Goal: Transaction & Acquisition: Download file/media

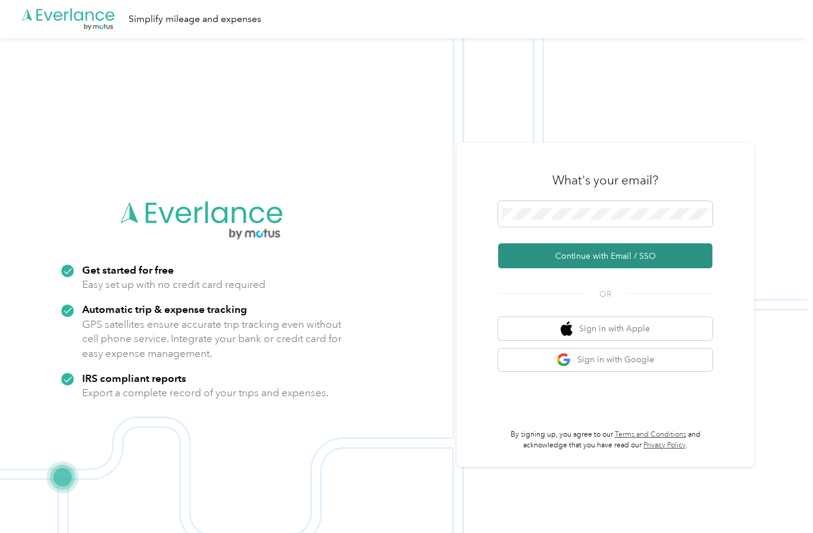
click at [625, 268] on button "Continue with Email / SSO" at bounding box center [605, 255] width 214 height 25
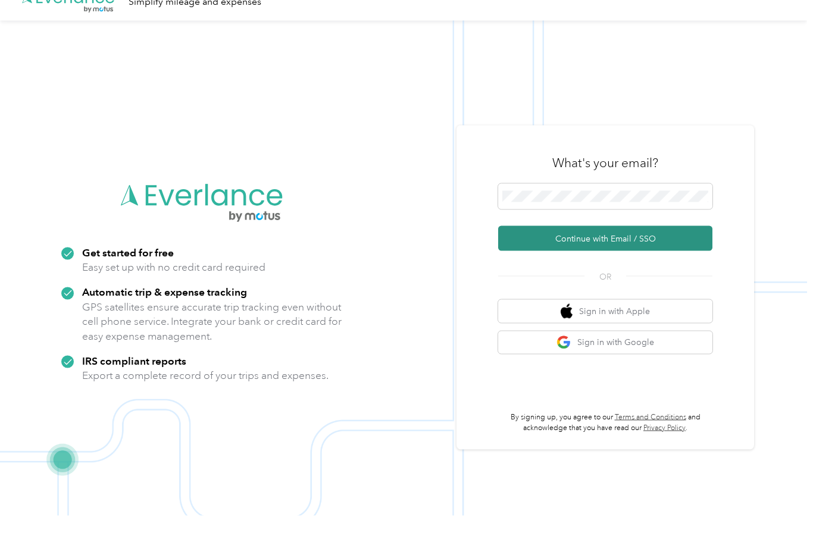
click at [663, 268] on button "Continue with Email / SSO" at bounding box center [605, 255] width 214 height 25
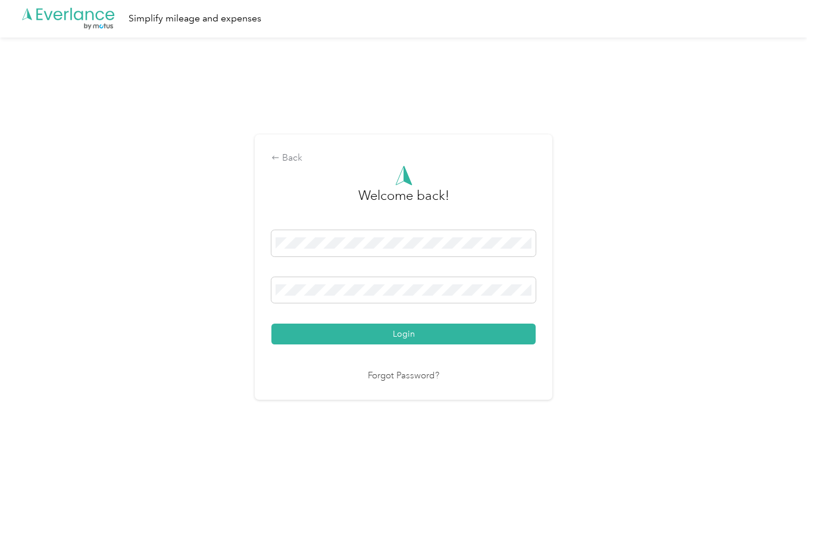
scroll to position [11, 0]
click at [406, 342] on button "Login" at bounding box center [403, 334] width 264 height 21
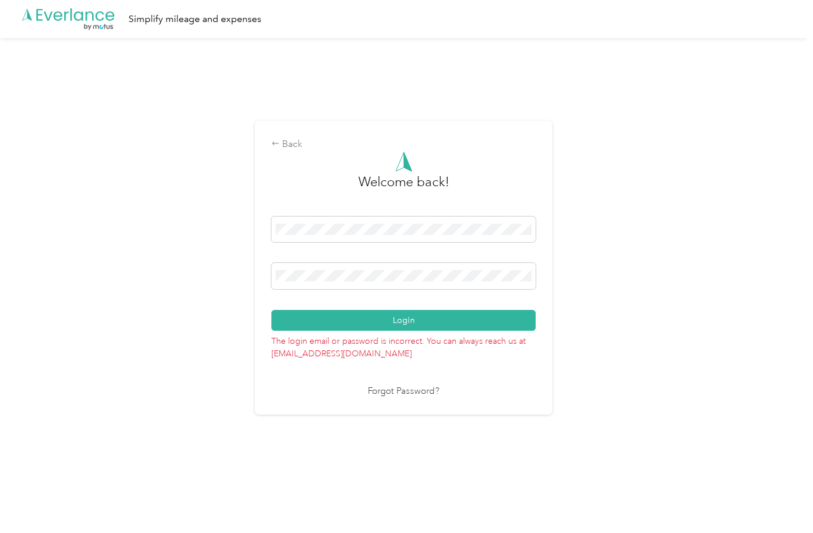
click at [410, 392] on link "Forgot Password?" at bounding box center [403, 392] width 71 height 14
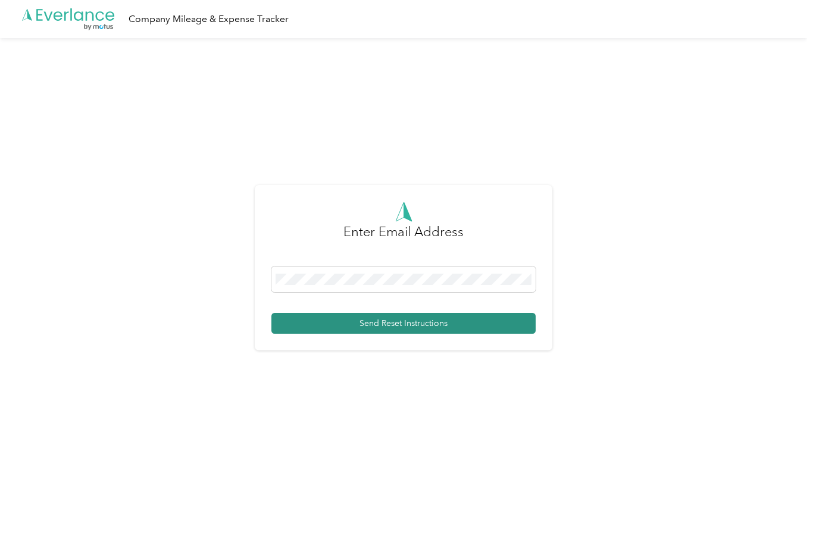
click at [480, 332] on button "Send Reset Instructions" at bounding box center [403, 323] width 264 height 21
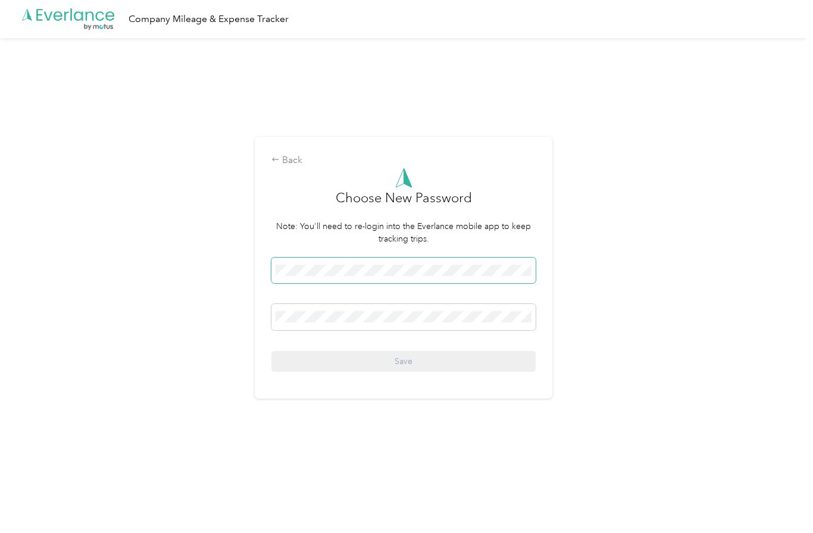
scroll to position [11, 0]
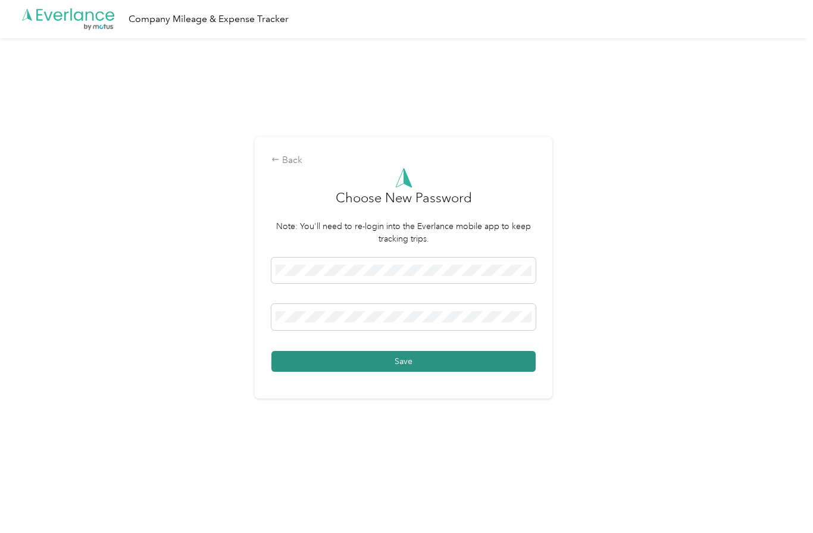
click at [500, 365] on button "Save" at bounding box center [403, 361] width 264 height 21
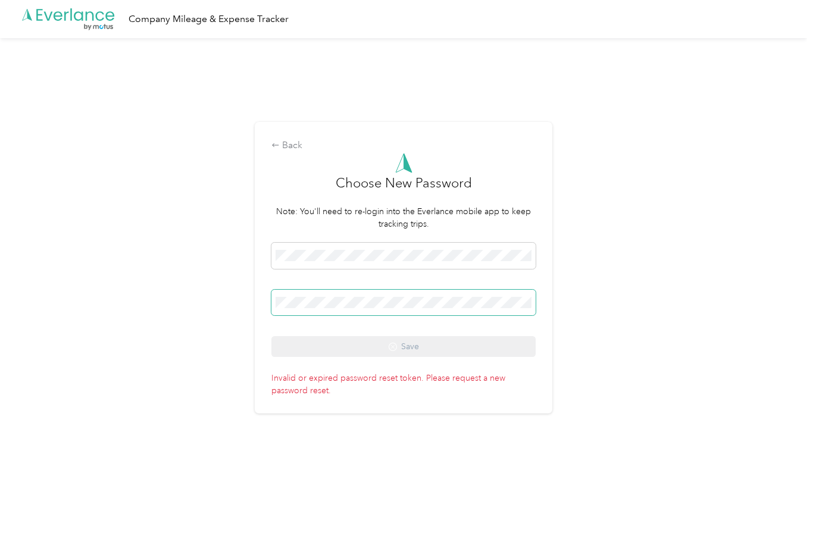
click at [450, 297] on span at bounding box center [403, 303] width 264 height 26
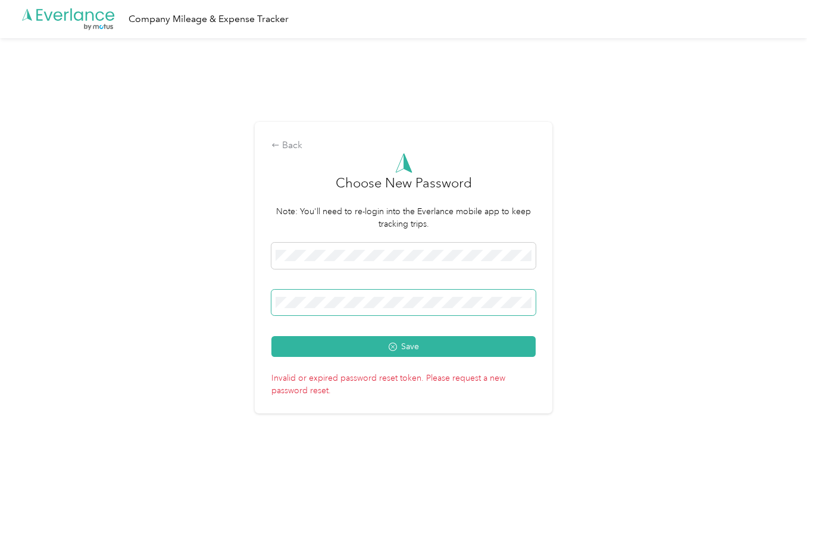
click at [406, 353] on button "Save" at bounding box center [403, 346] width 264 height 21
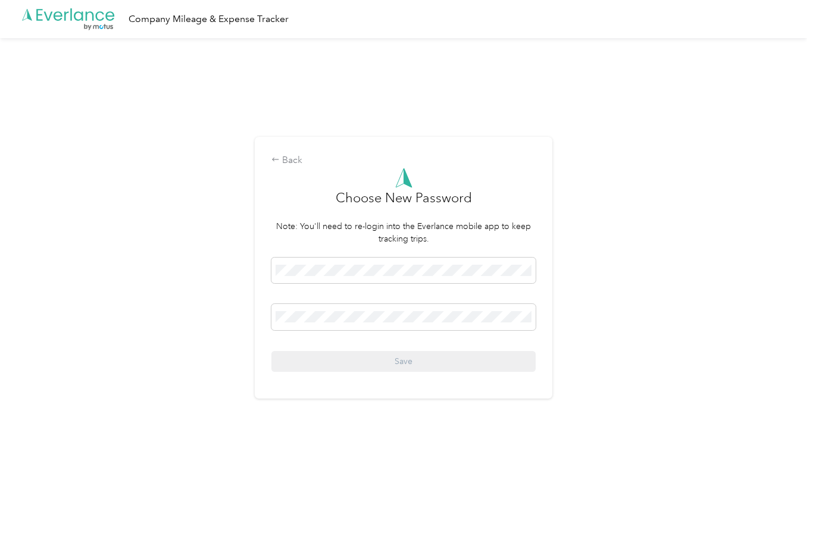
click at [481, 288] on div at bounding box center [403, 273] width 264 height 30
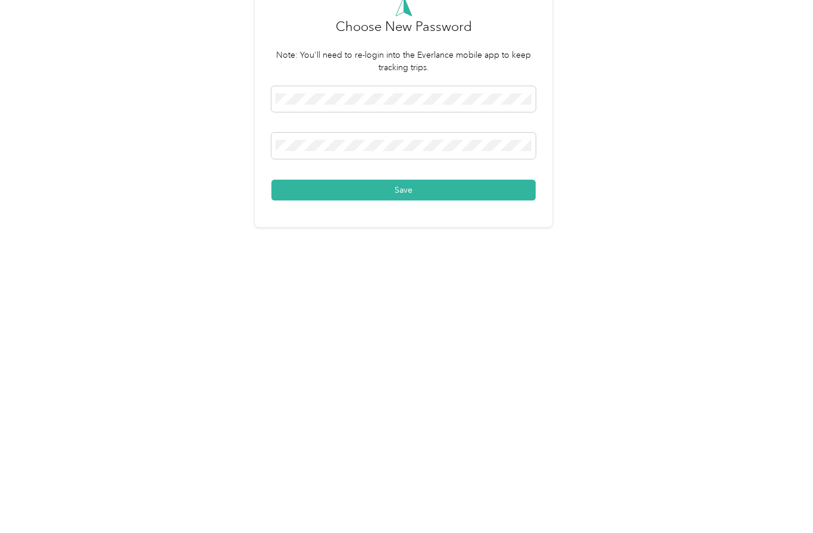
click at [454, 258] on div "Save" at bounding box center [403, 315] width 264 height 114
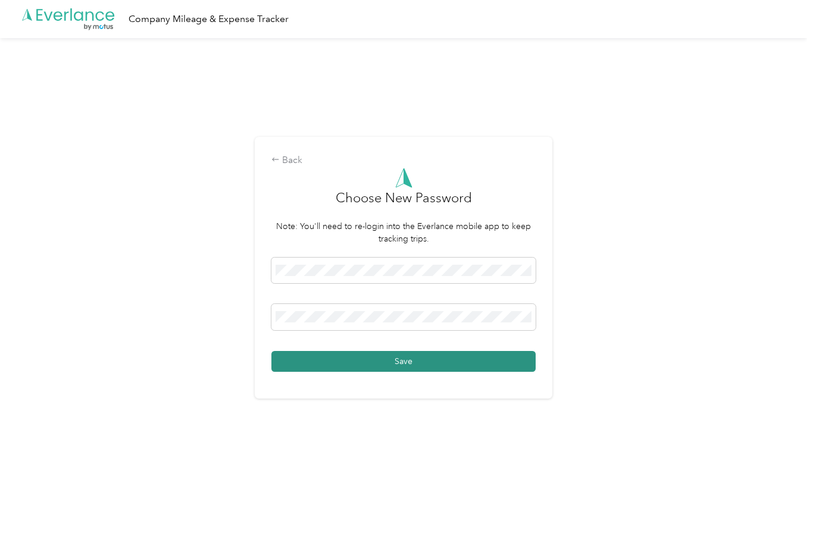
click at [449, 367] on button "Save" at bounding box center [403, 361] width 264 height 21
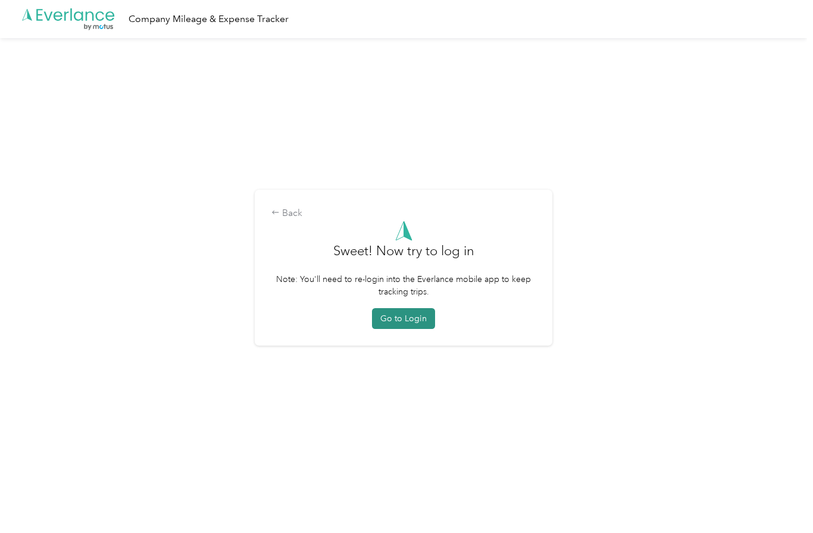
click at [417, 322] on button "Go to Login" at bounding box center [403, 318] width 63 height 21
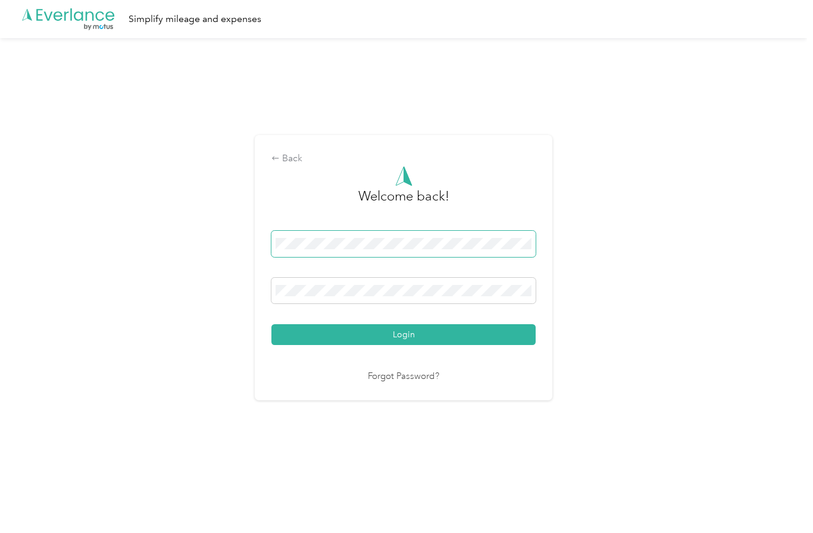
click at [501, 242] on span at bounding box center [403, 244] width 264 height 26
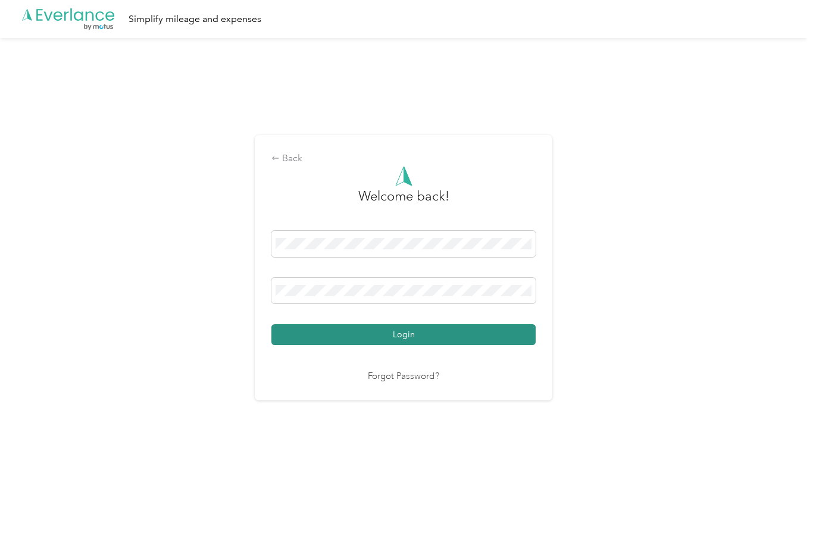
click at [505, 345] on button "Login" at bounding box center [403, 334] width 264 height 21
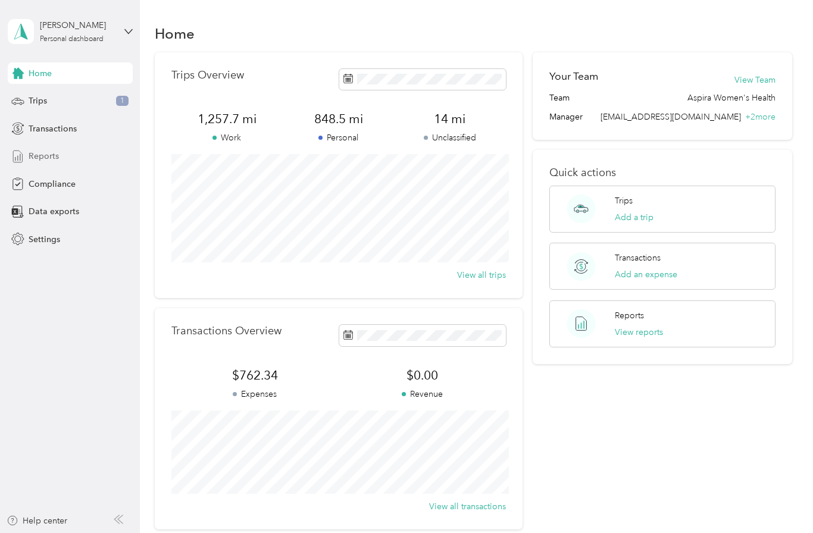
click at [80, 146] on div "Reports" at bounding box center [70, 156] width 125 height 21
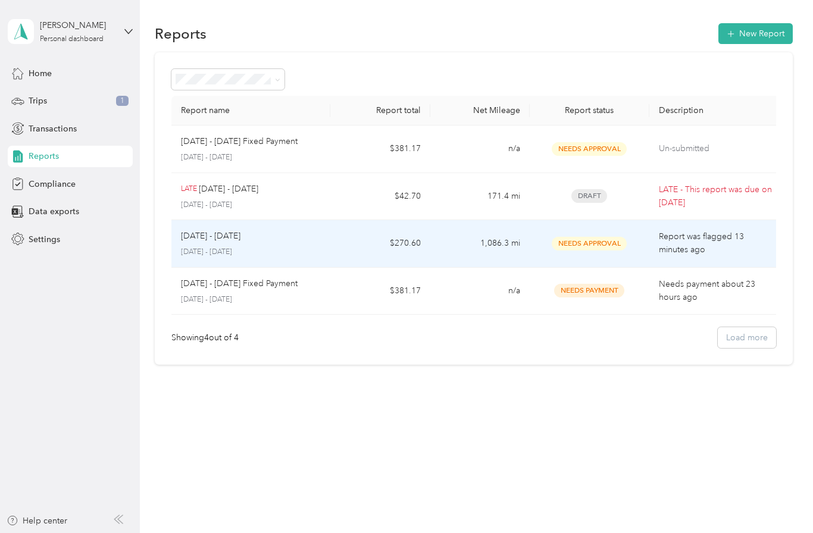
click at [479, 240] on td "1,086.3 mi" at bounding box center [479, 244] width 99 height 48
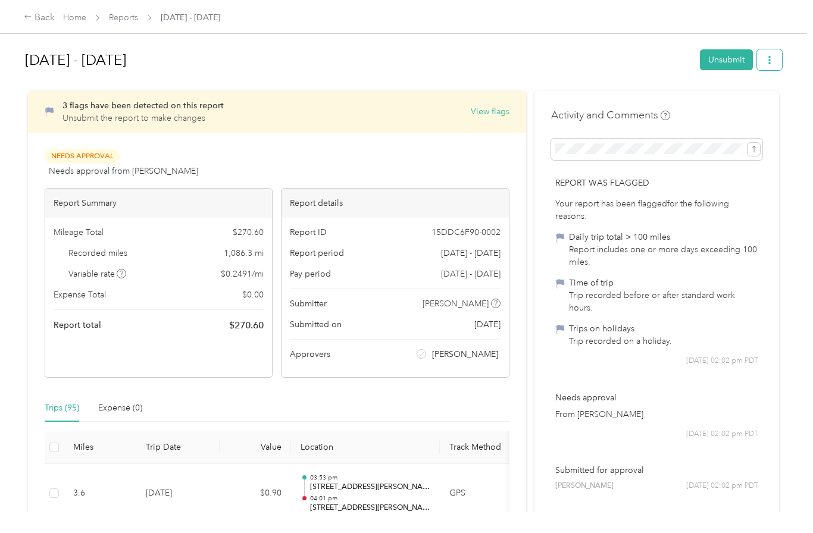
click at [778, 55] on button "button" at bounding box center [769, 59] width 25 height 21
click at [740, 98] on span "Download" at bounding box center [741, 104] width 39 height 12
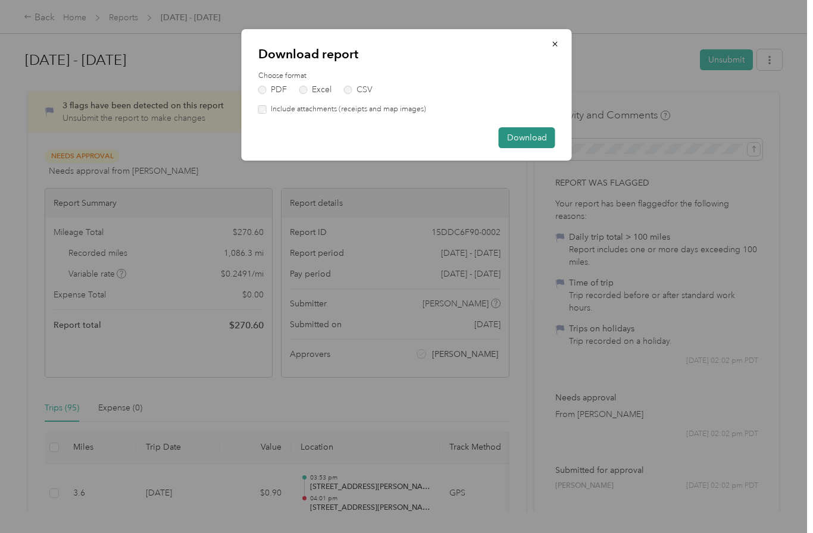
click at [528, 141] on button "Download" at bounding box center [527, 137] width 57 height 21
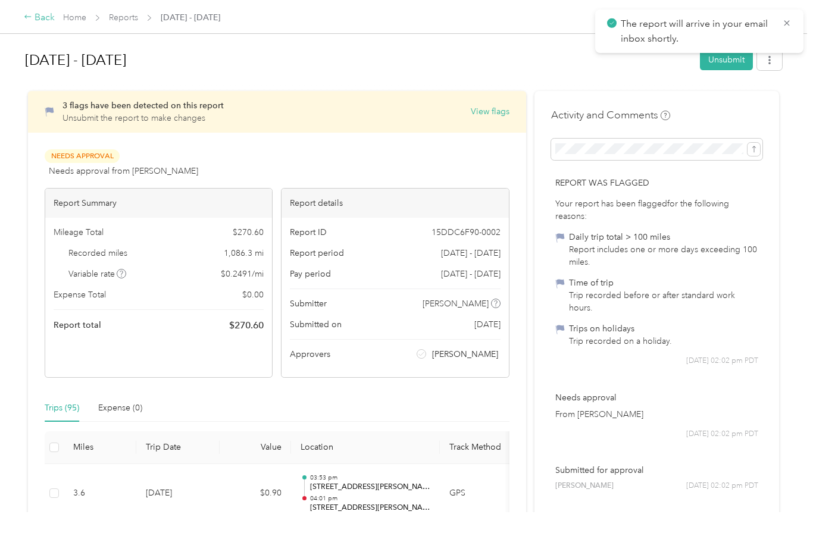
click at [35, 22] on div "Back" at bounding box center [39, 18] width 31 height 14
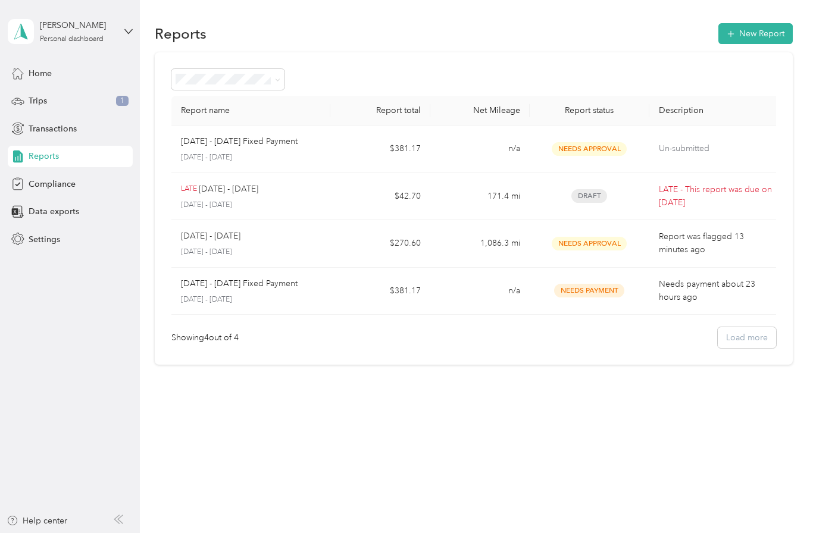
click at [361, 285] on td "$381.17" at bounding box center [379, 292] width 99 height 48
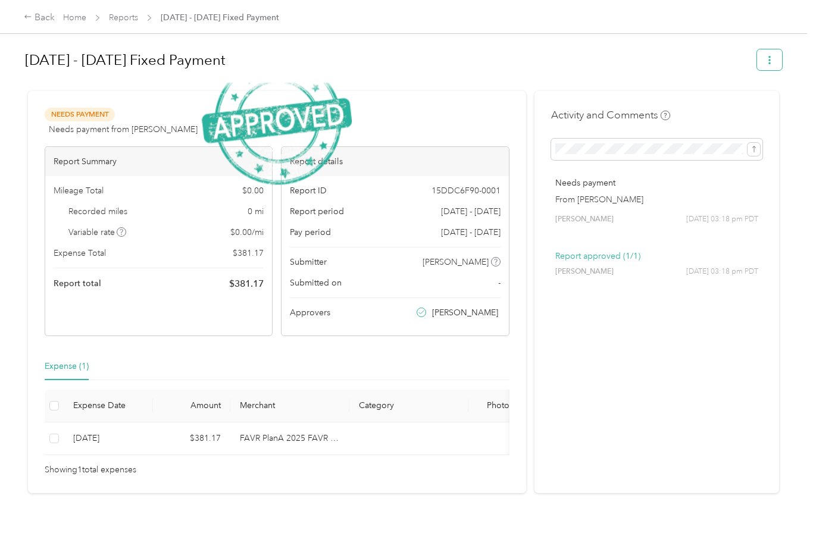
click at [766, 52] on button "button" at bounding box center [769, 59] width 25 height 21
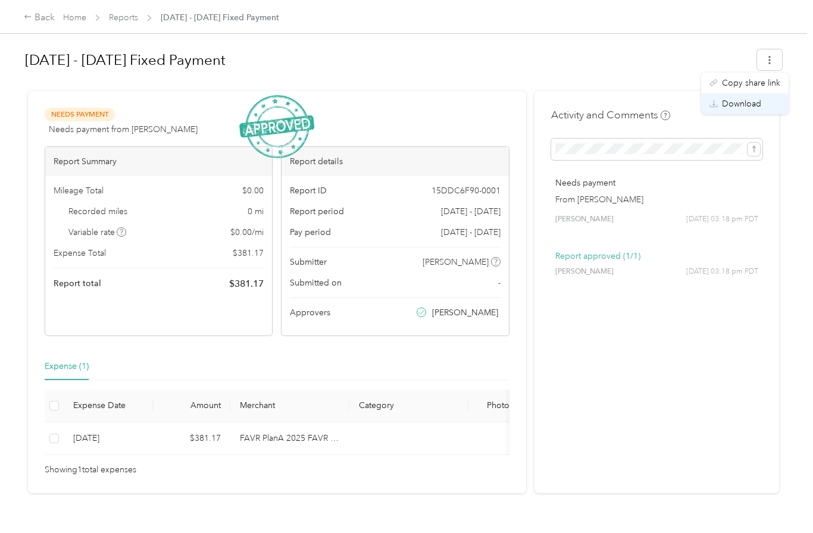
click at [742, 98] on span "Download" at bounding box center [741, 104] width 39 height 12
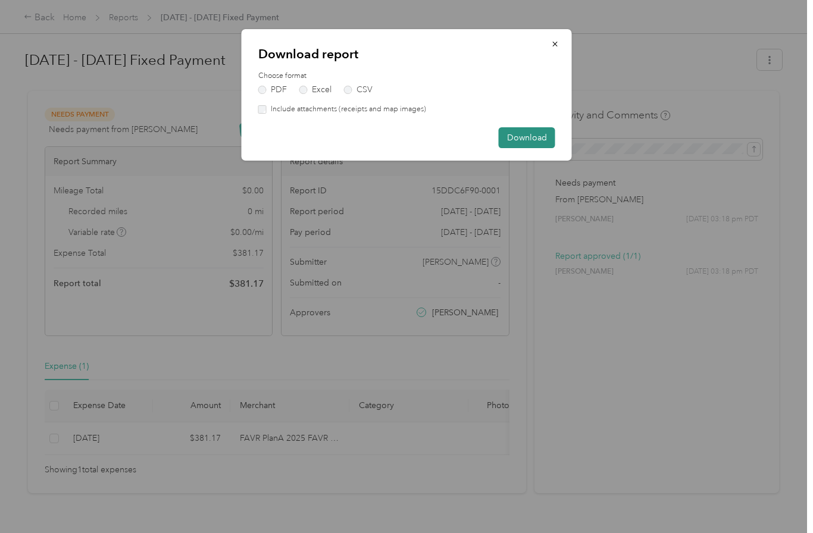
click at [521, 143] on button "Download" at bounding box center [527, 137] width 57 height 21
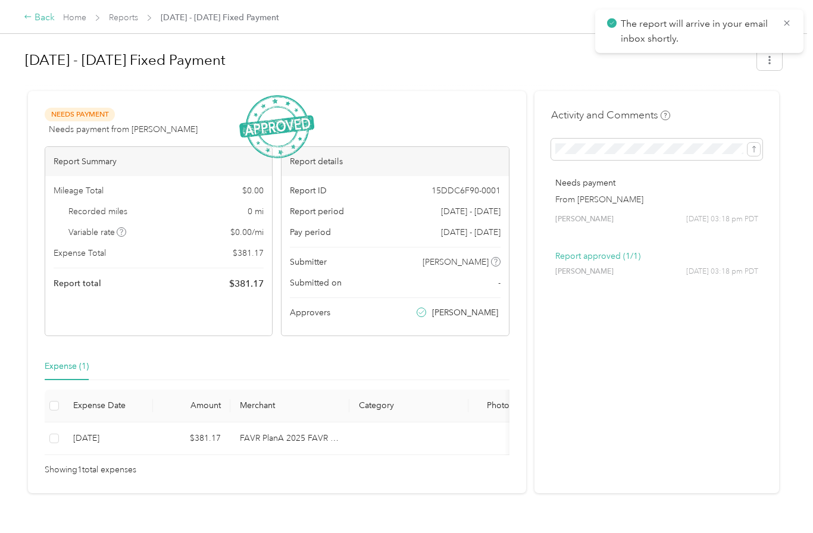
click at [26, 23] on div "Back" at bounding box center [39, 18] width 31 height 14
